Goal: Task Accomplishment & Management: Complete application form

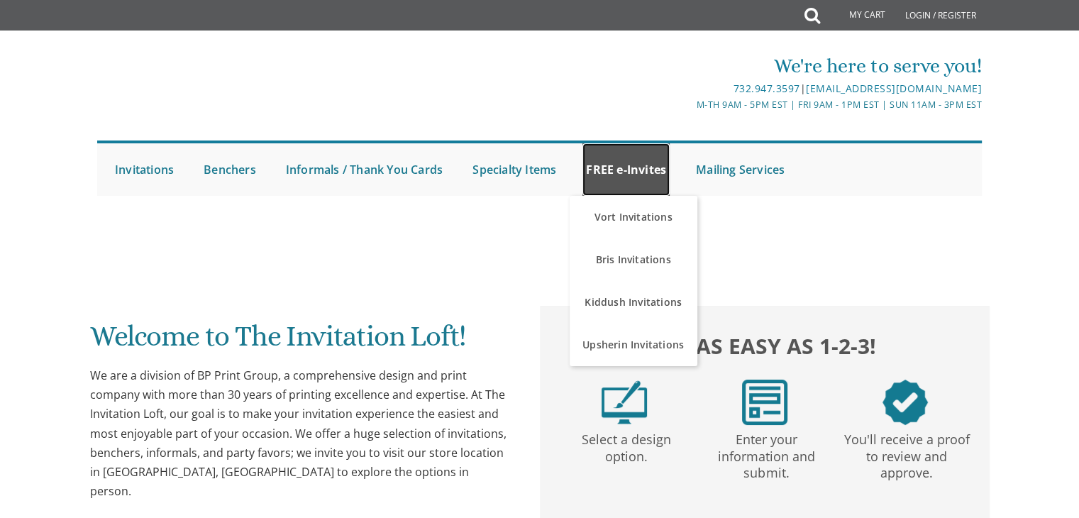
click at [647, 165] on link "FREE e-Invites" at bounding box center [626, 169] width 87 height 53
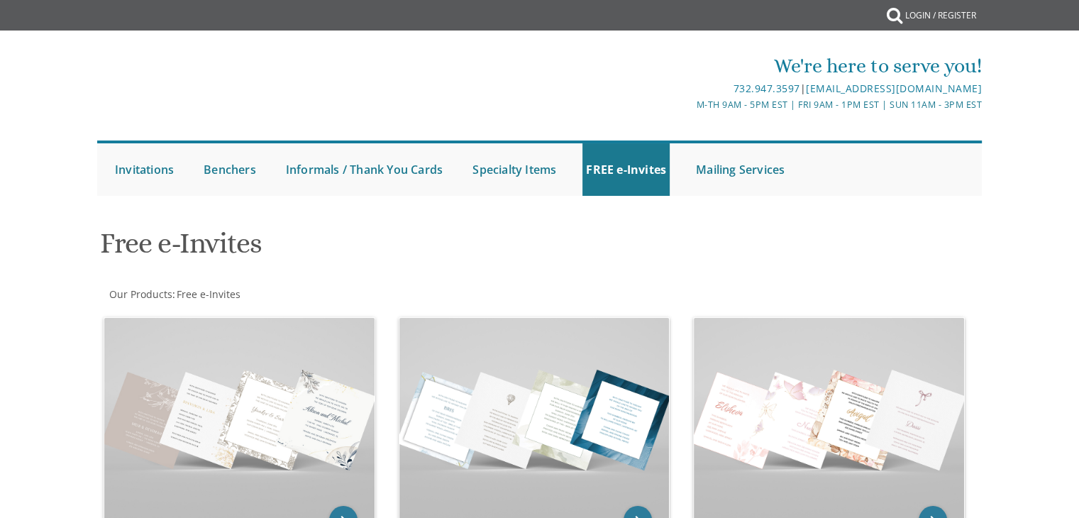
click at [625, 253] on h1 "Free e-Invites" at bounding box center [389, 249] width 579 height 42
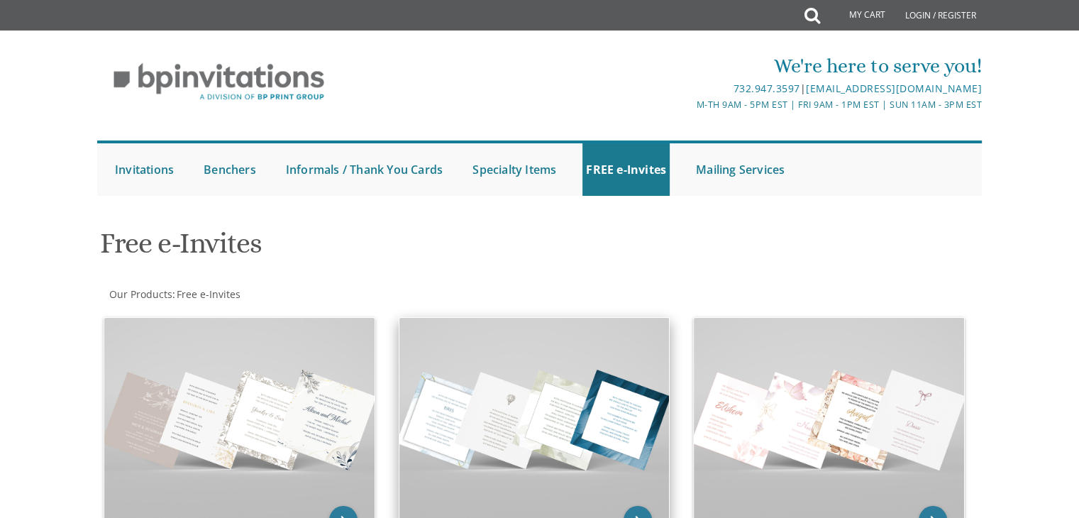
click at [534, 354] on img at bounding box center [535, 419] width 270 height 202
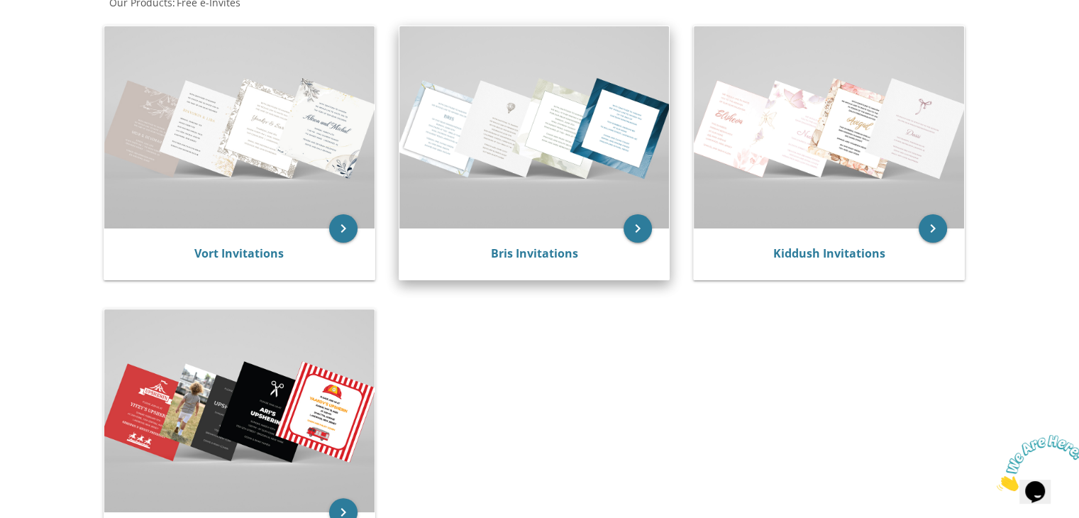
scroll to position [292, 0]
click at [500, 236] on div "Bris Invitations" at bounding box center [535, 253] width 270 height 51
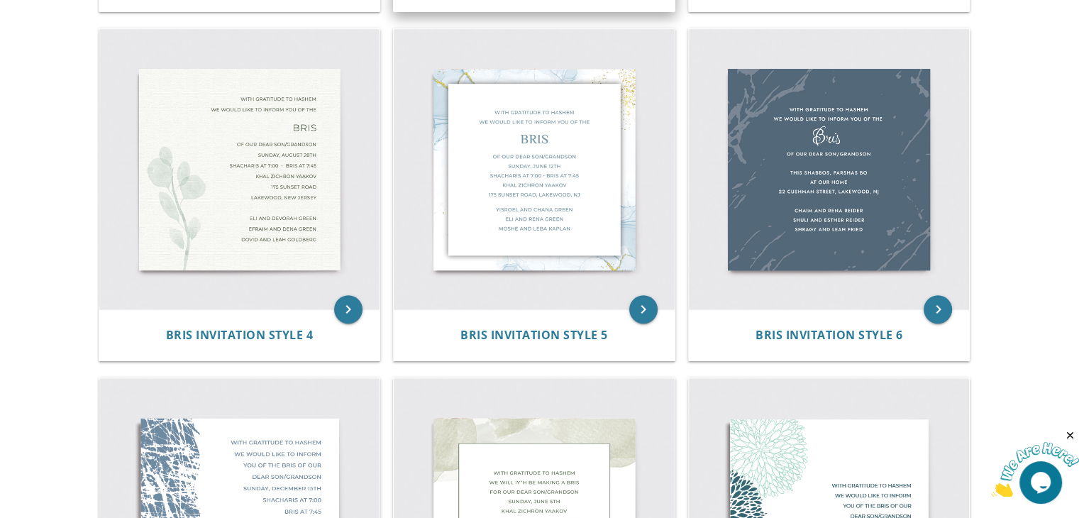
scroll to position [630, 0]
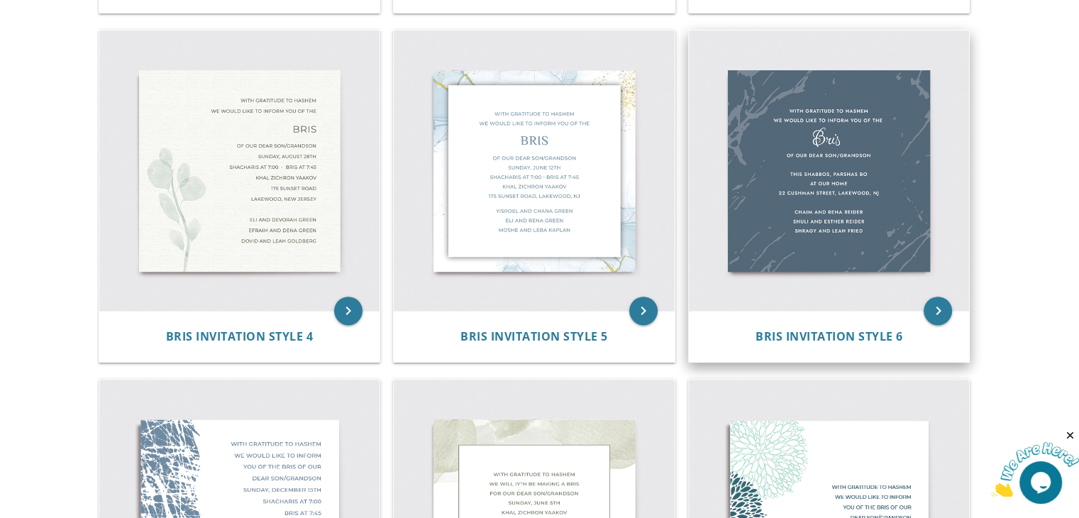
click at [739, 211] on img at bounding box center [829, 171] width 281 height 281
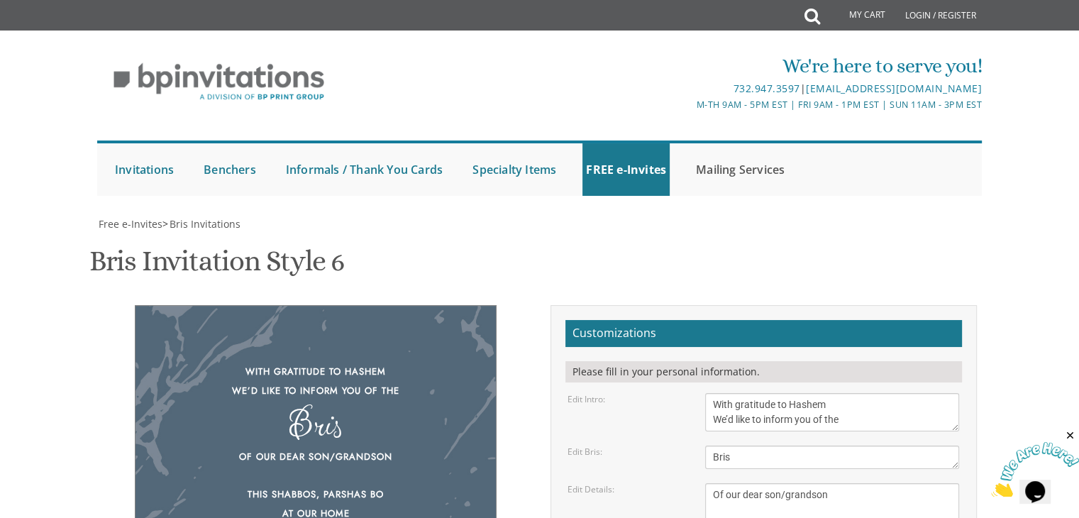
scroll to position [349, 0]
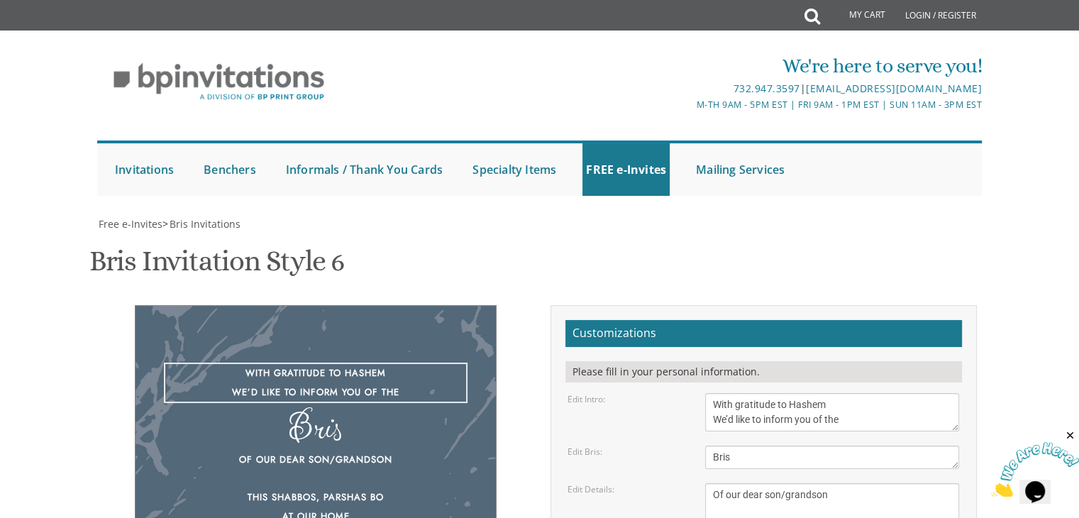
click at [752, 393] on textarea "With gratitude to Hashem We’d like to inform you of the" at bounding box center [832, 412] width 254 height 38
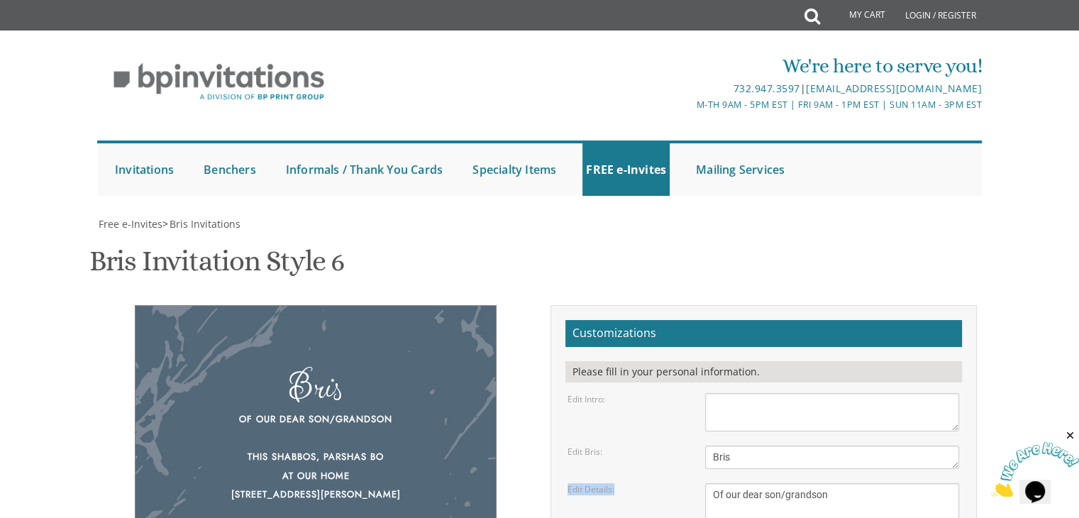
drag, startPoint x: 758, startPoint y: 119, endPoint x: 755, endPoint y: 107, distance: 12.4
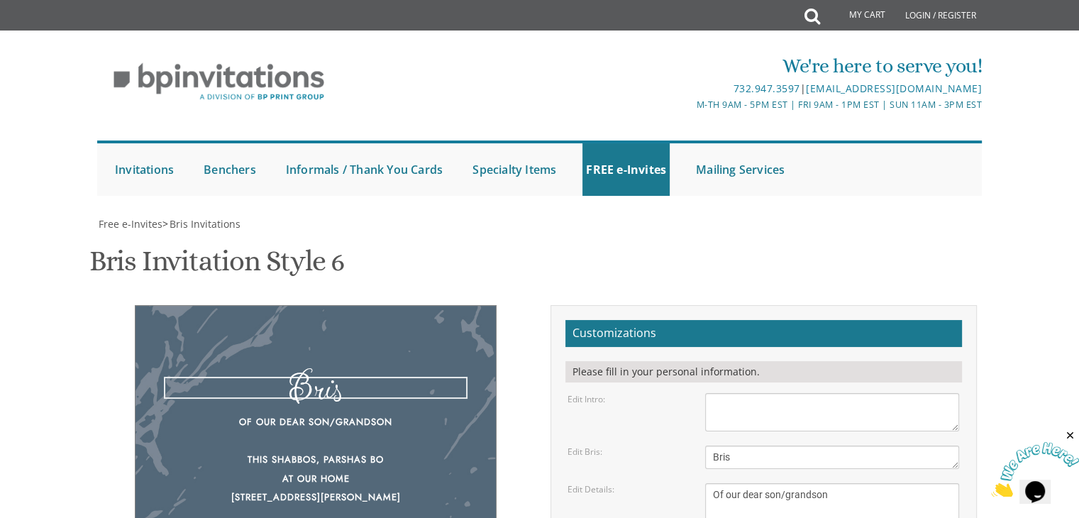
click at [755, 446] on textarea "Bris" at bounding box center [832, 457] width 254 height 23
click at [791, 483] on textarea "Of our dear son/grandson This Shabbos, Parshas Bo at our home [STREET_ADDRESS][…" at bounding box center [832, 524] width 254 height 83
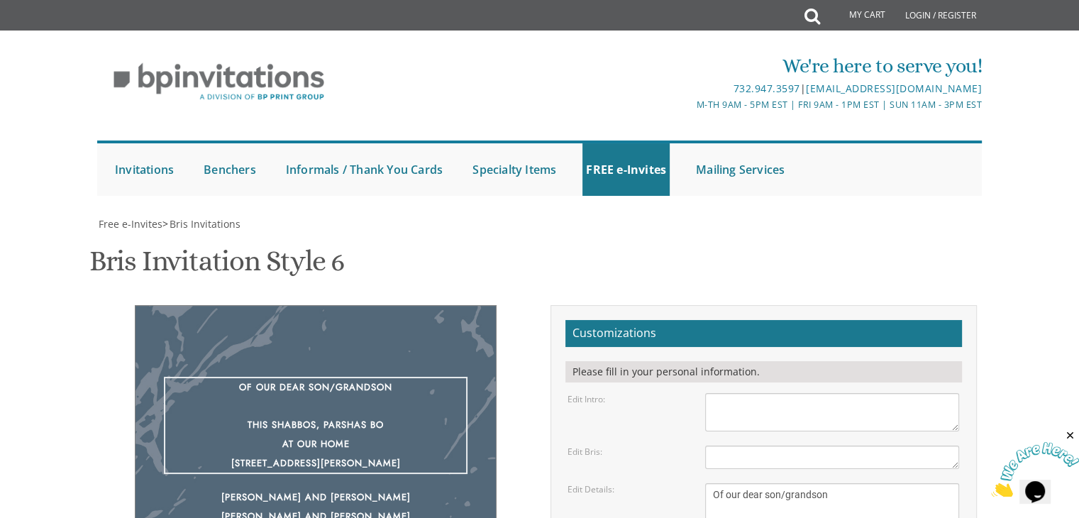
click at [791, 483] on textarea "Of our dear son/grandson This Shabbos, Parshas Bo at our home [STREET_ADDRESS][…" at bounding box center [832, 524] width 254 height 83
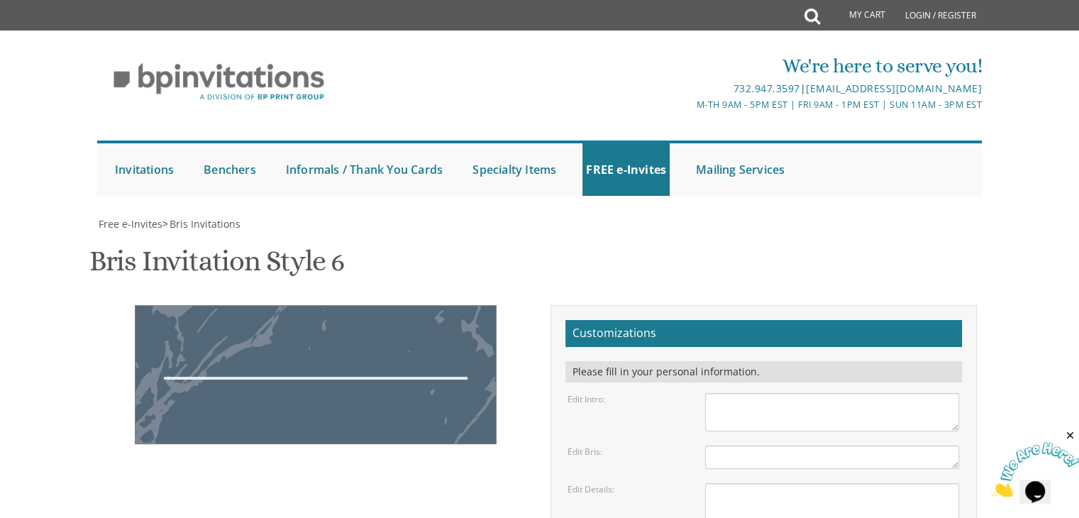
click at [742, 483] on textarea "Of our dear son/grandson This Shabbos, Parshas Bo at our home [STREET_ADDRESS][…" at bounding box center [832, 524] width 254 height 83
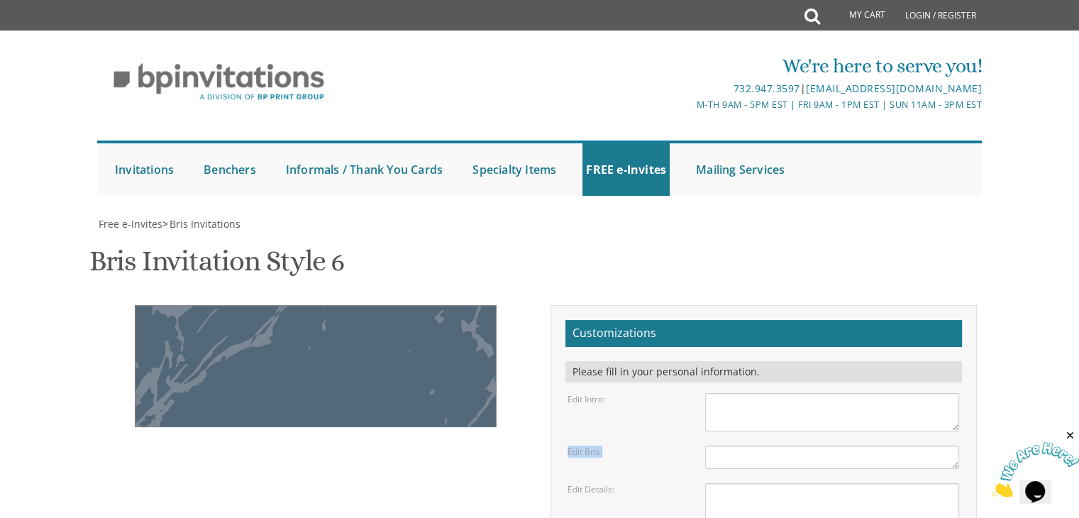
drag, startPoint x: 736, startPoint y: 215, endPoint x: 735, endPoint y: 200, distance: 15.0
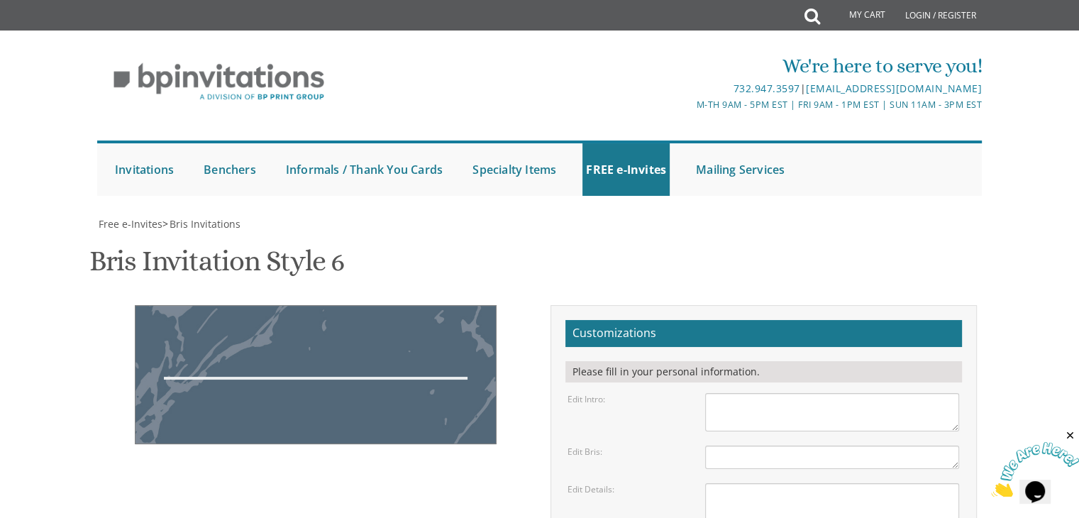
click at [752, 483] on textarea "Of our dear son/grandson This Shabbos, Parshas Bo at our home [STREET_ADDRESS][…" at bounding box center [832, 524] width 254 height 83
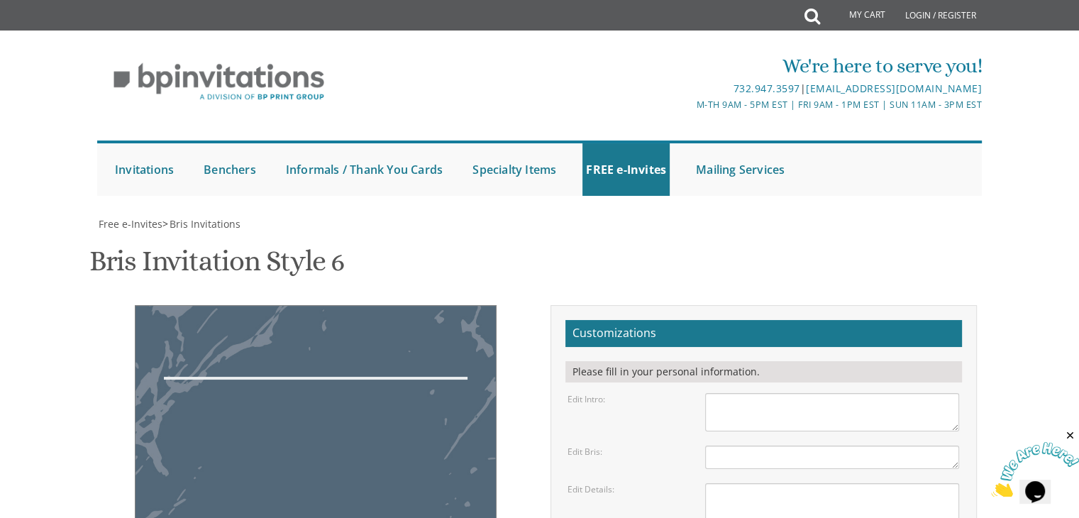
click at [744, 446] on textarea "Bris" at bounding box center [832, 457] width 254 height 23
click at [727, 393] on textarea "With gratitude to Hashem We’d like to inform you of the" at bounding box center [832, 412] width 254 height 38
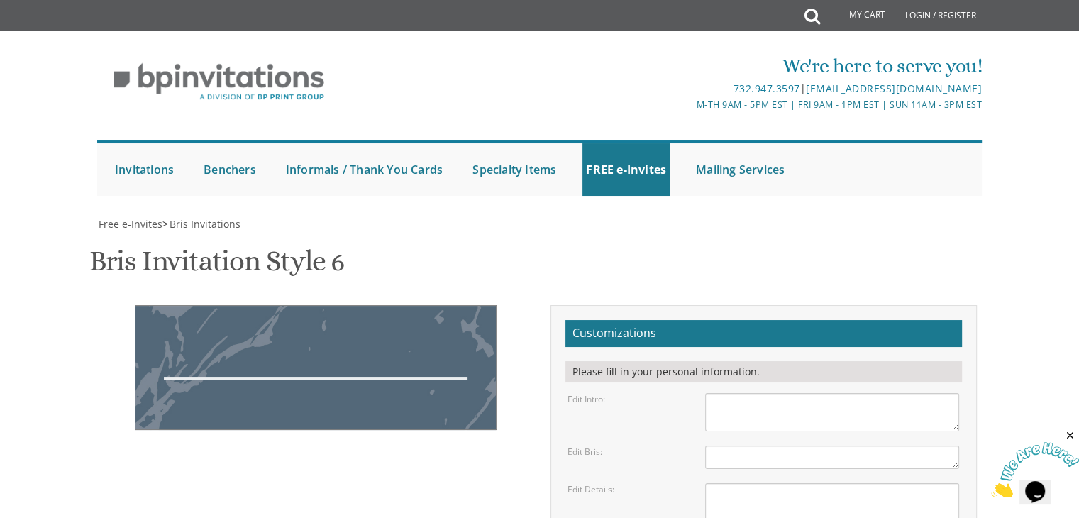
type textarea "[PERSON_NAME] and [PERSON_NAME] [PERSON_NAME] and [PERSON_NAME] [PERSON_NAME] a…"
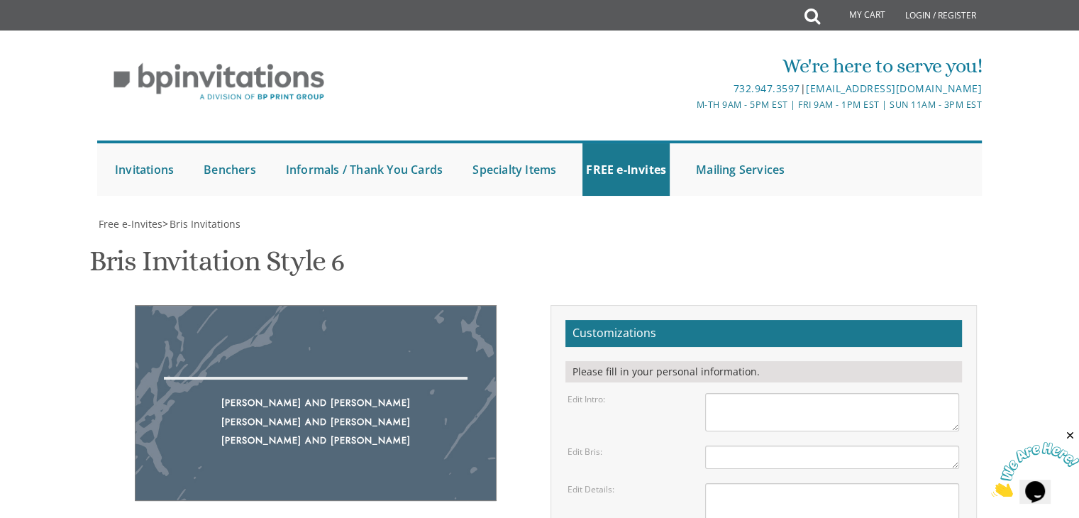
click at [758, 446] on textarea "Bris" at bounding box center [832, 457] width 254 height 23
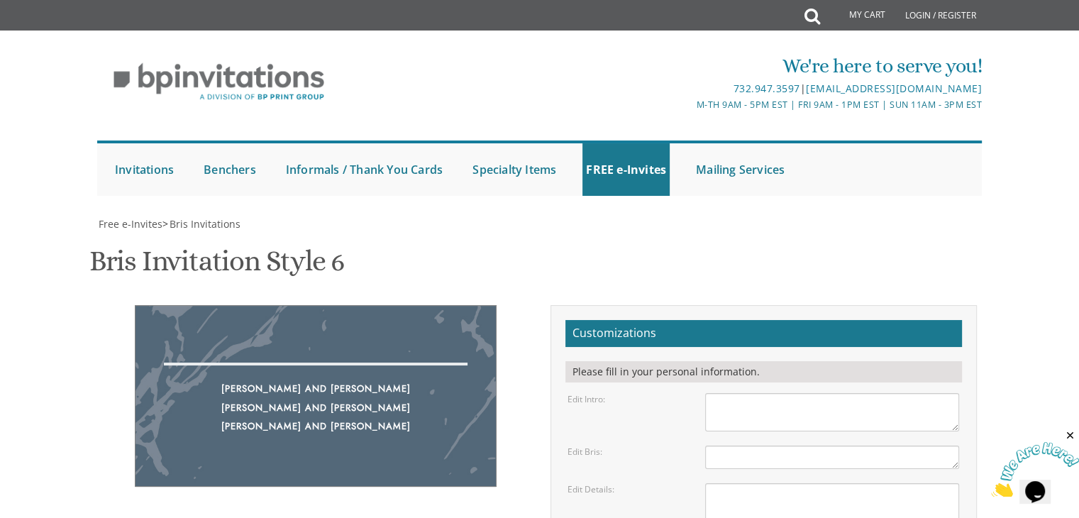
click at [747, 393] on textarea "With gratitude to Hashem We’d like to inform you of the" at bounding box center [832, 412] width 254 height 38
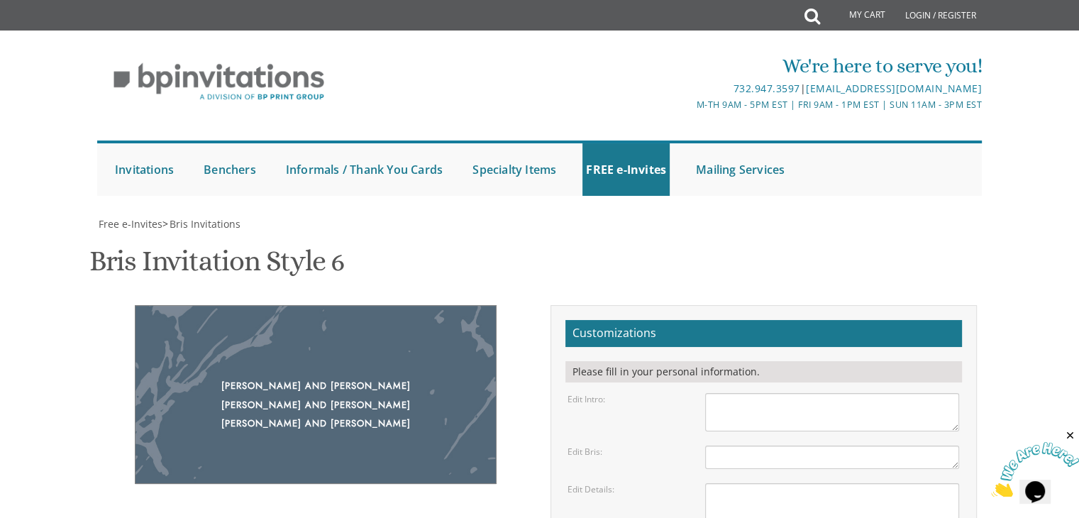
click at [686, 483] on div "Edit Details: Of our dear son/grandson This Shabbos, Parshas Bo at our home [ST…" at bounding box center [763, 524] width 413 height 83
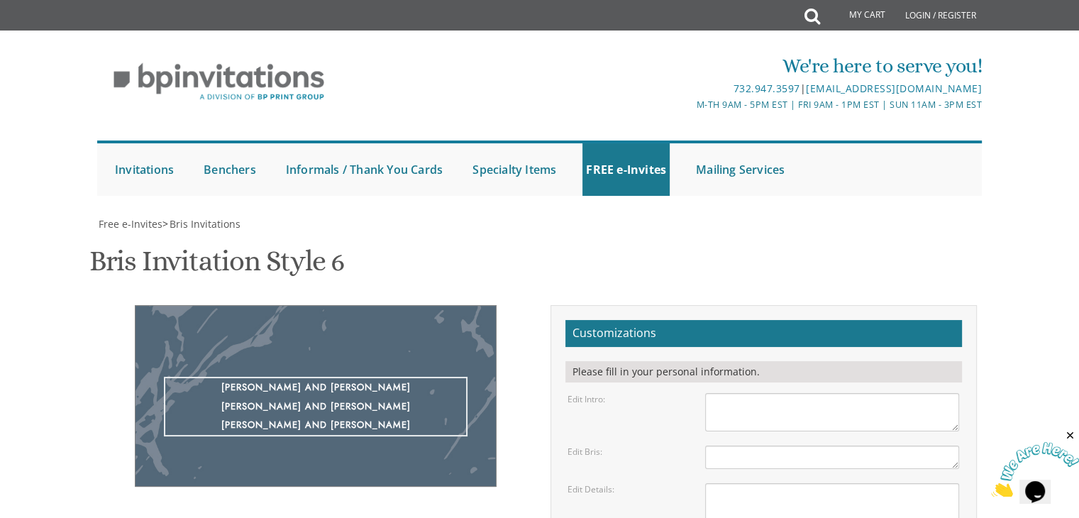
type textarea "[PERSON_NAME] and [PERSON_NAME] [PERSON_NAME] and [PERSON_NAME]"
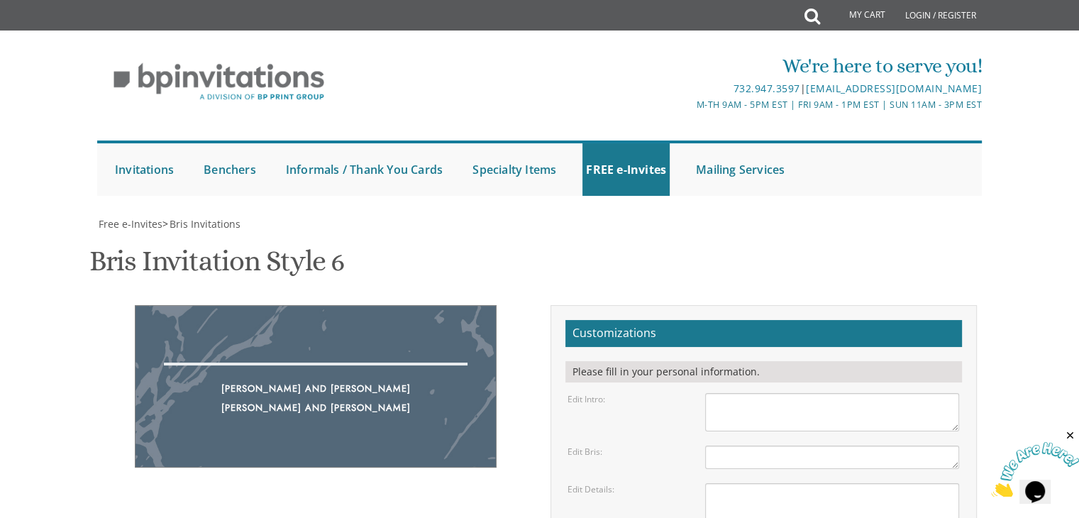
click at [764, 415] on textarea "With gratitude to Hashem We’d like to inform you of the" at bounding box center [832, 412] width 254 height 38
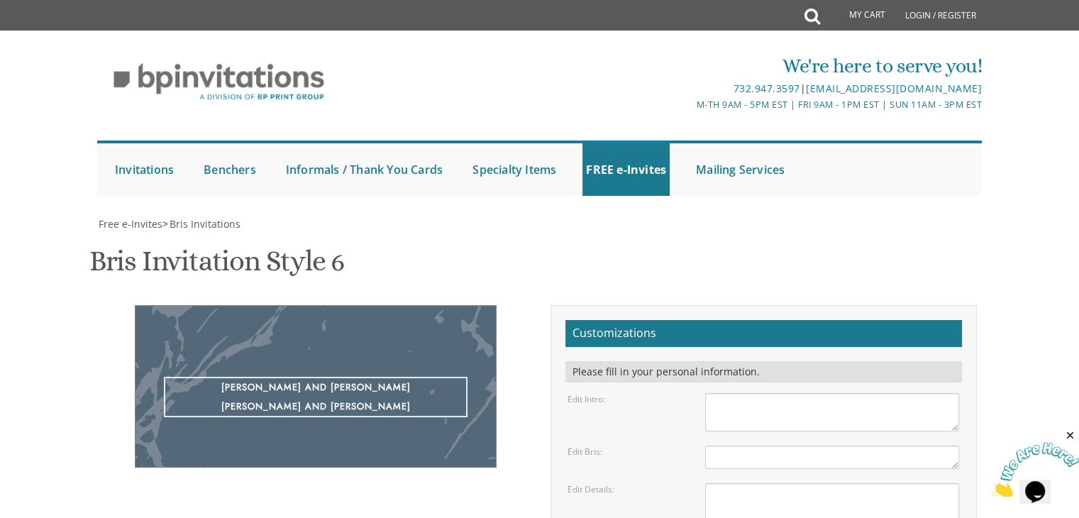
drag, startPoint x: 747, startPoint y: 321, endPoint x: 705, endPoint y: 290, distance: 51.8
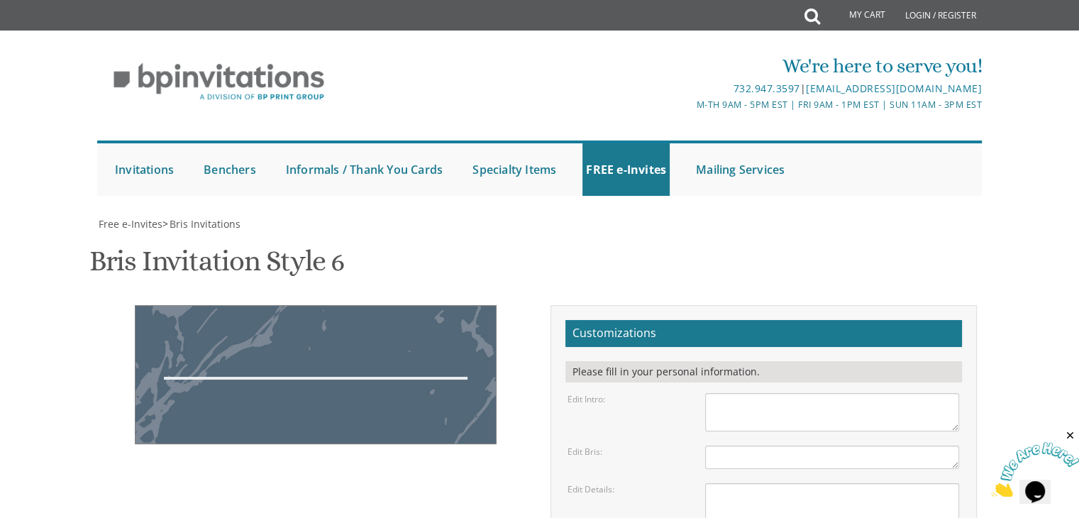
click at [733, 483] on textarea "Of our dear son/grandson This Shabbos, Parshas Bo at our home [STREET_ADDRESS][…" at bounding box center [832, 524] width 254 height 83
